Goal: Transaction & Acquisition: Book appointment/travel/reservation

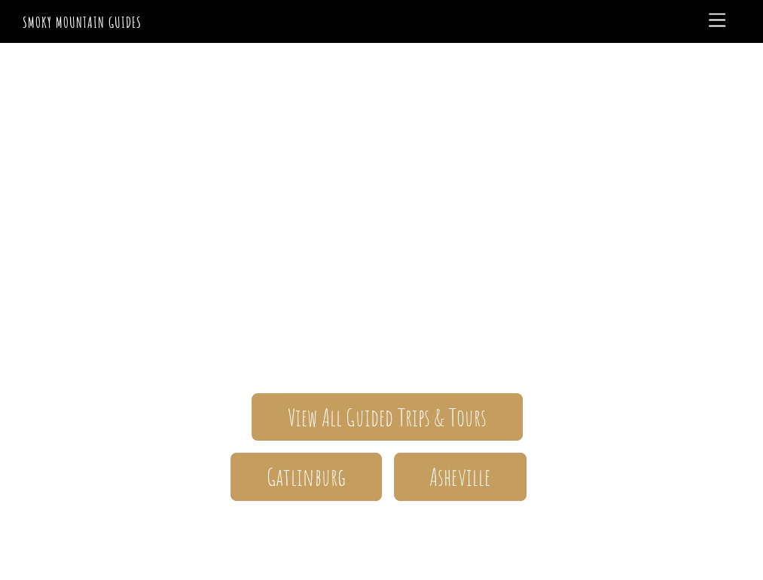
click at [131, 469] on div "Gatlinburg" at bounding box center [256, 476] width 251 height 47
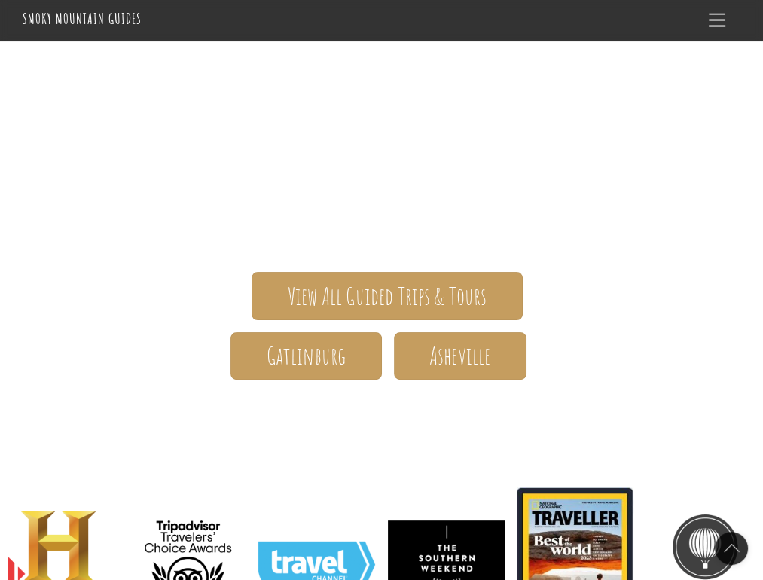
scroll to position [90, 0]
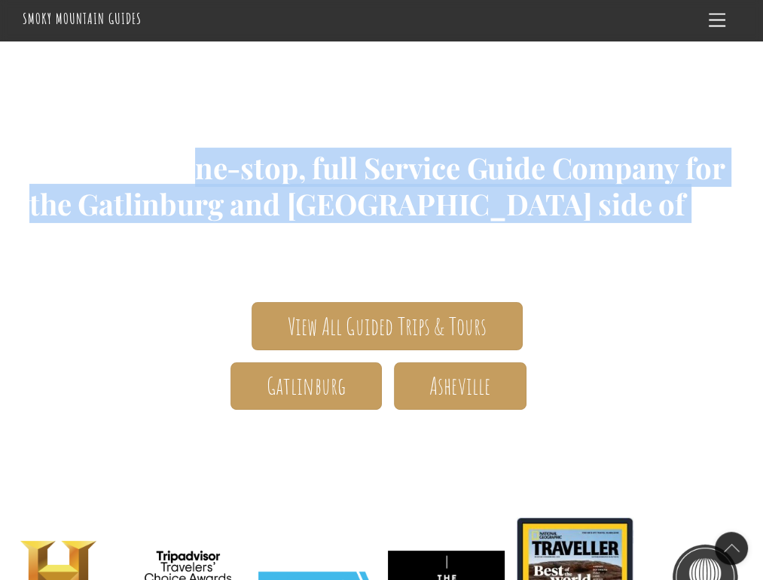
drag, startPoint x: 97, startPoint y: 160, endPoint x: 580, endPoint y: 197, distance: 484.4
click at [580, 197] on span "The ONLY one-stop, full Service Guide Company for the Gatlinburg and [GEOGRAPHI…" at bounding box center [381, 193] width 717 height 129
copy span "ONLY one-stop, full Service Guide Company for the Gatlinburg and TN side of the…"
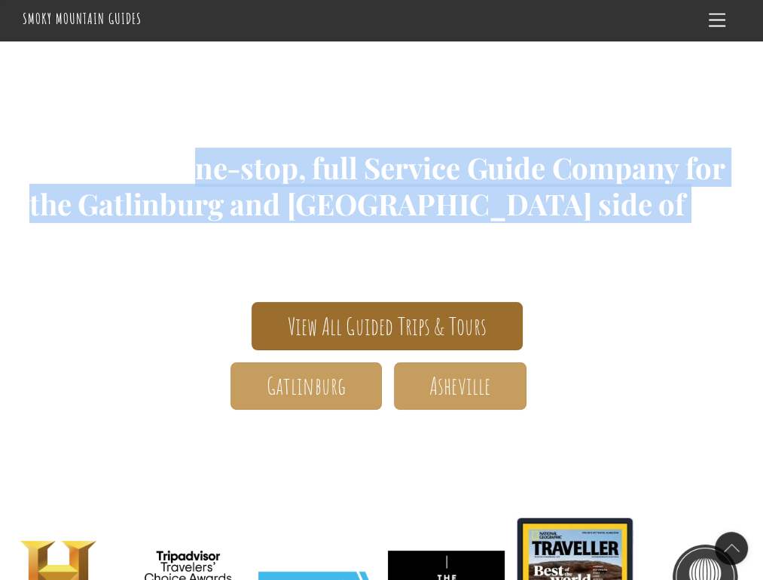
click at [345, 307] on link "View All Guided Trips & Tours" at bounding box center [387, 325] width 271 height 47
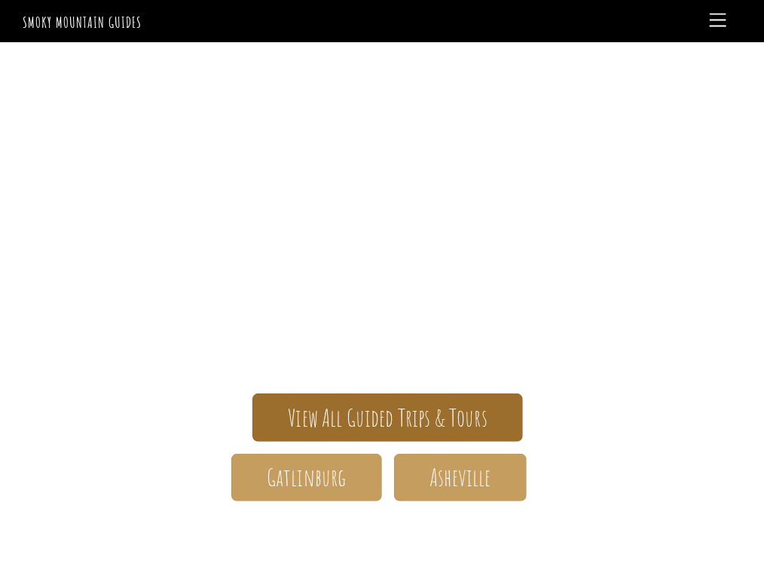
click at [363, 423] on span "View All Guided Trips & Tours" at bounding box center [388, 418] width 200 height 16
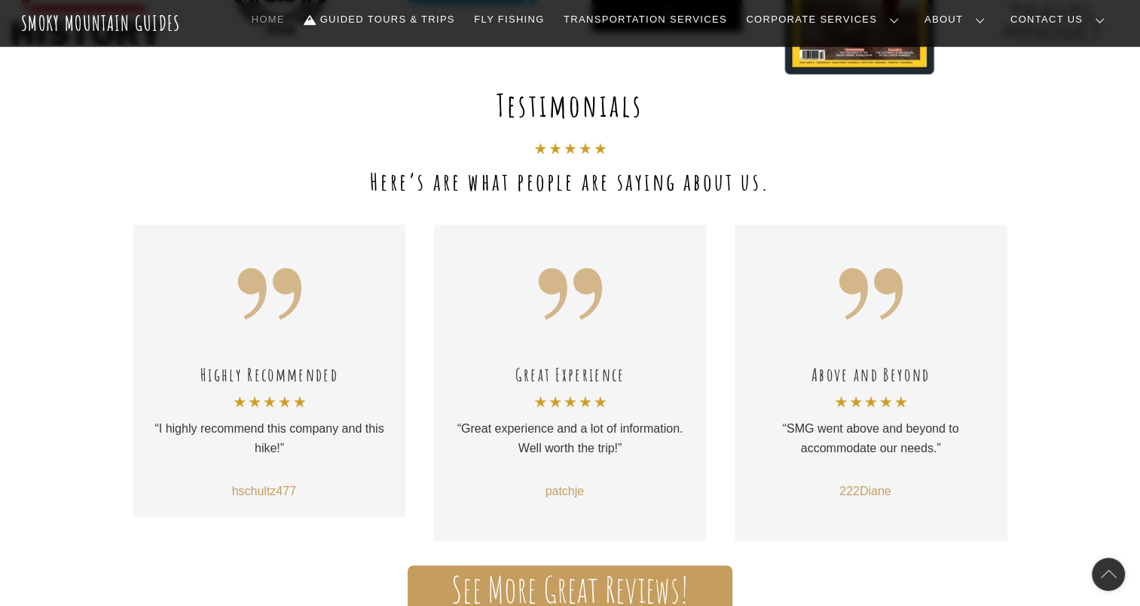
scroll to position [894, 0]
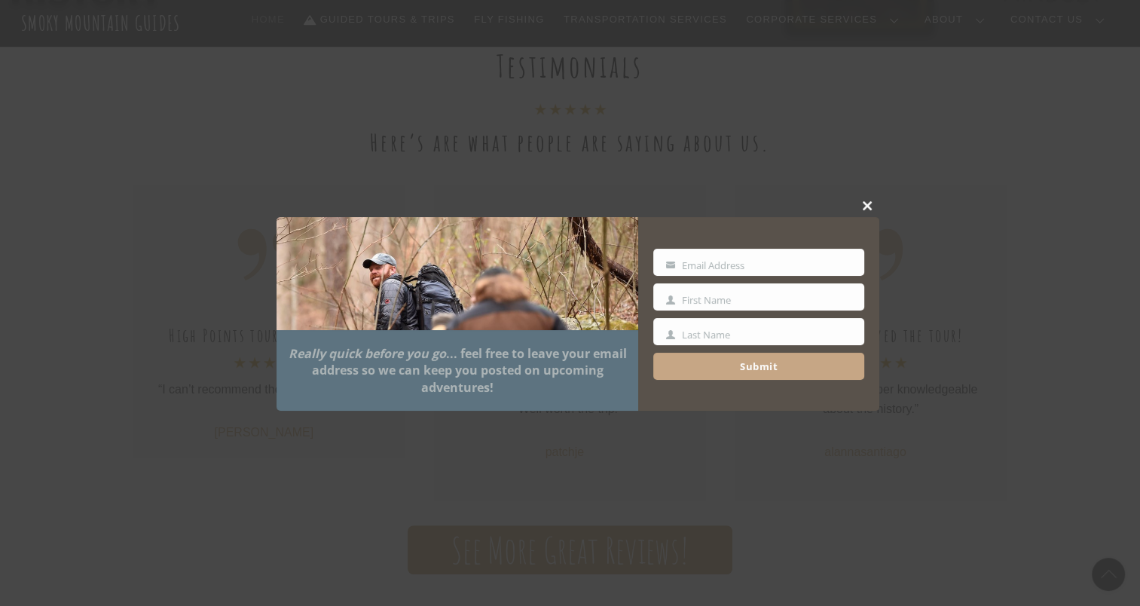
click at [763, 205] on span at bounding box center [868, 205] width 23 height 9
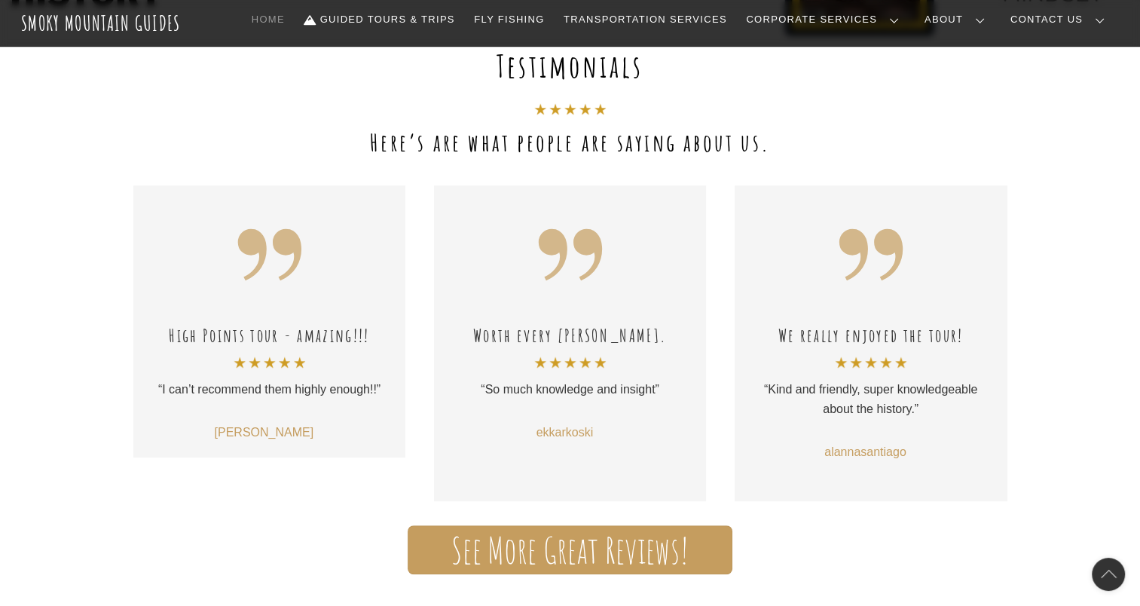
click at [246, 200] on div "High Points tour - amazing!!! “I can’t recommend them highly enough!!” [PERSON_…" at bounding box center [269, 321] width 243 height 242
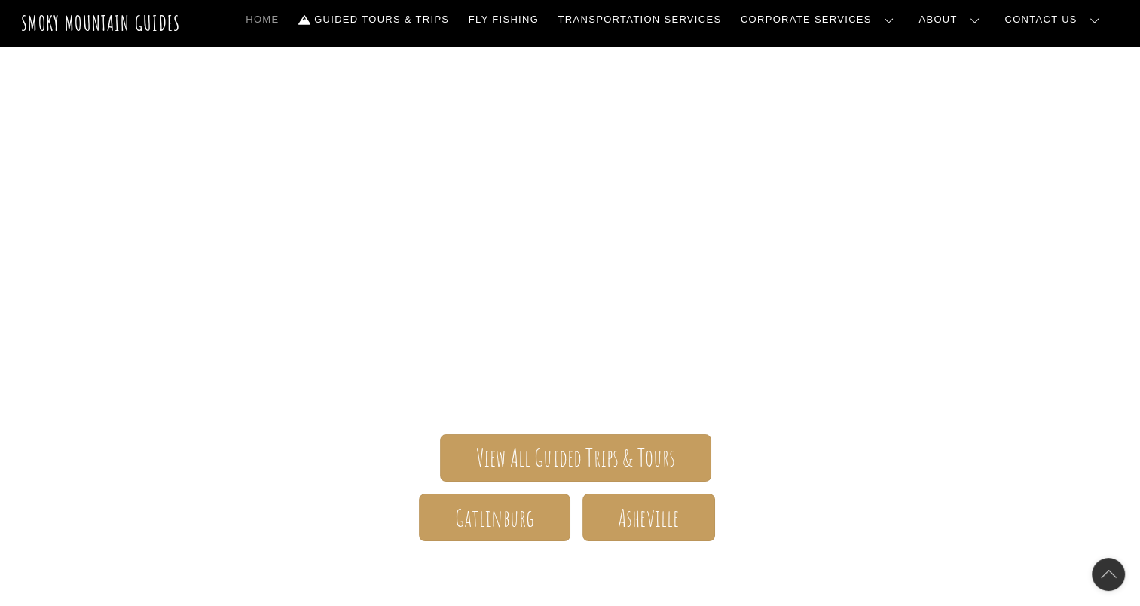
scroll to position [50, 0]
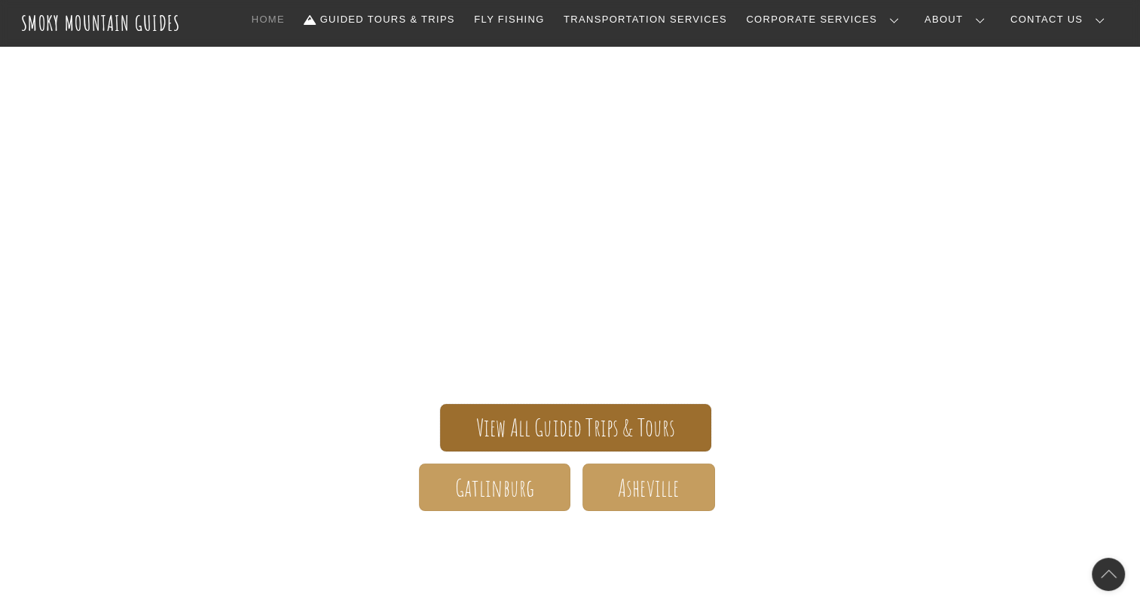
click at [641, 436] on span "View All Guided Trips & Tours" at bounding box center [576, 428] width 200 height 16
click at [674, 421] on span "View All Guided Trips & Tours" at bounding box center [576, 428] width 200 height 16
